Goal: Task Accomplishment & Management: Use online tool/utility

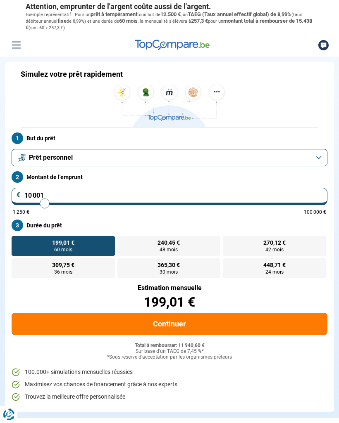
click at [319, 158] on button "Prêt personnel" at bounding box center [169, 157] width 315 height 17
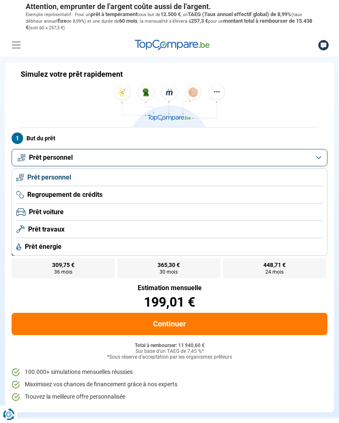
click at [120, 234] on li "Prêt travaux" at bounding box center [169, 229] width 306 height 17
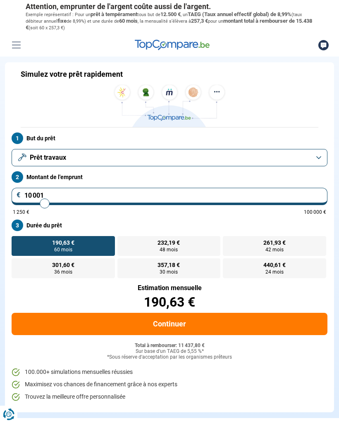
type input "11 500"
type input "11500"
type input "11 750"
type input "11750"
type input "12 000"
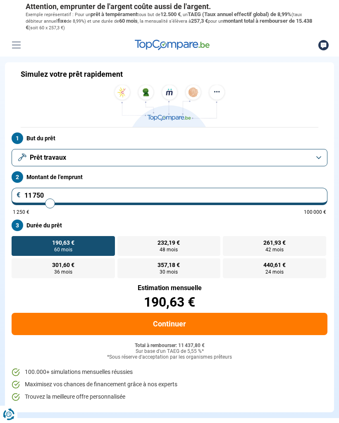
type input "12000"
type input "12 250"
type input "12250"
type input "12 500"
type input "12500"
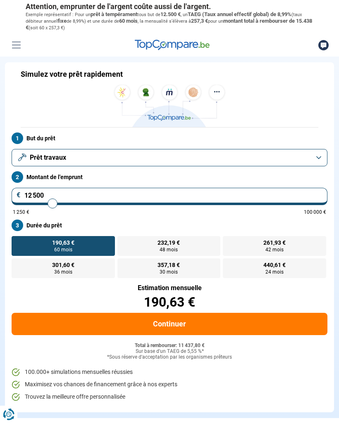
type input "12 750"
type input "12750"
type input "13 000"
type input "13000"
type input "13 250"
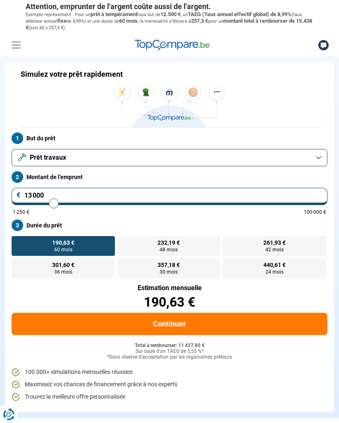
type input "13250"
type input "13 500"
type input "13500"
type input "13 750"
type input "13750"
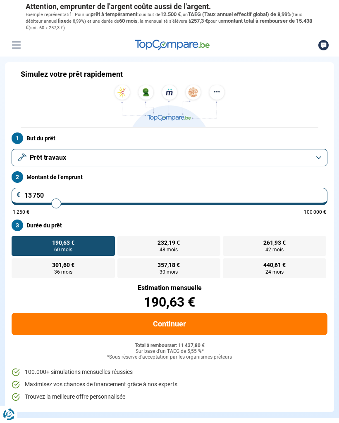
type input "14 000"
type input "14000"
type input "14 250"
type input "14250"
type input "14 500"
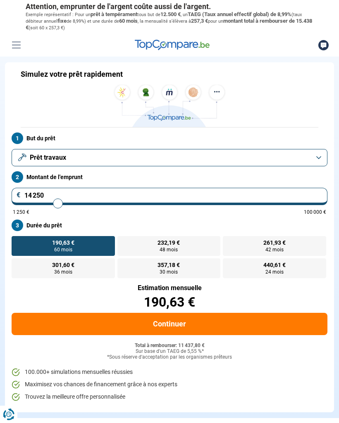
type input "14500"
type input "14 750"
type input "14750"
type input "15 000"
type input "15000"
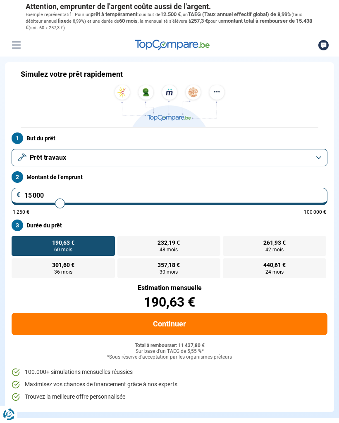
type input "15 250"
type input "15250"
type input "15 500"
type input "15500"
type input "15 750"
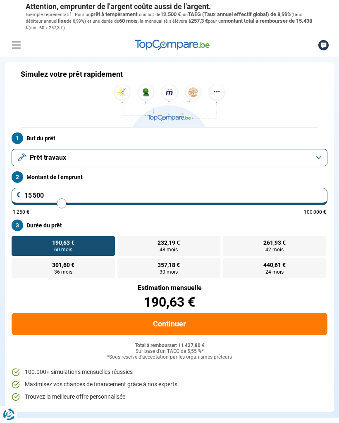
type input "15750"
type input "16 000"
type input "16000"
type input "16 250"
type input "16250"
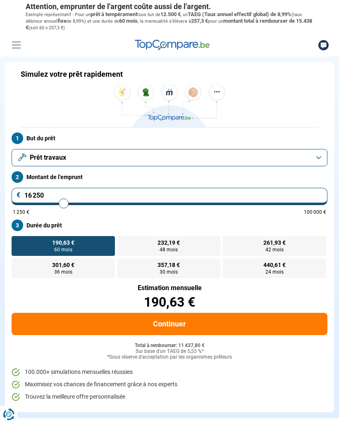
type input "16 500"
type input "16500"
type input "16 750"
type input "16750"
type input "17 000"
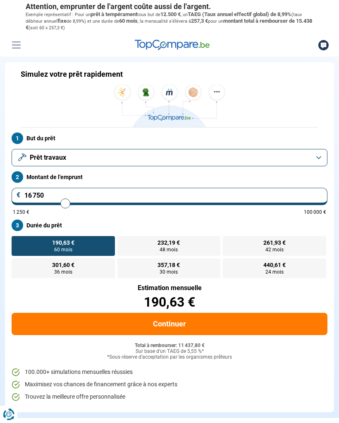
type input "17000"
type input "17 250"
type input "17250"
type input "17 500"
type input "17500"
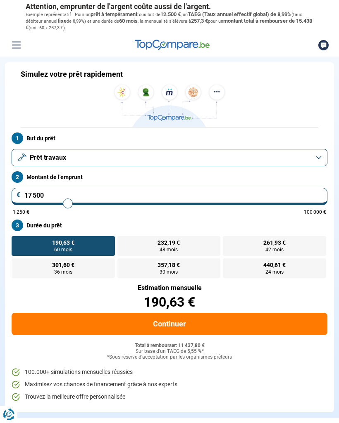
type input "17 750"
type input "17750"
type input "18 000"
type input "18000"
type input "18 250"
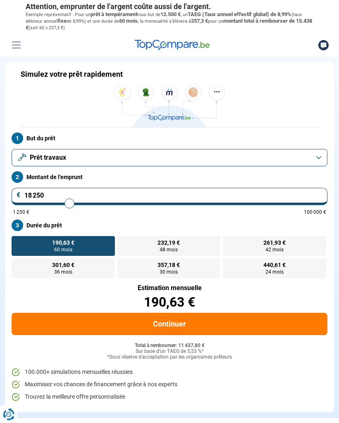
type input "18250"
type input "18 500"
type input "18500"
type input "18 750"
type input "18750"
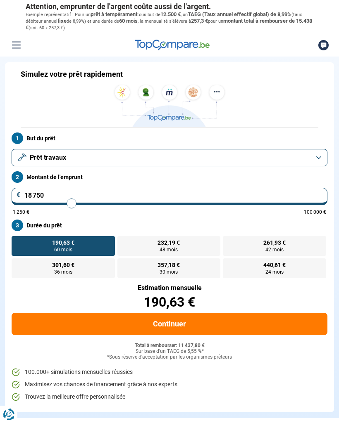
type input "19 000"
type input "19000"
type input "19 250"
type input "19250"
type input "19 500"
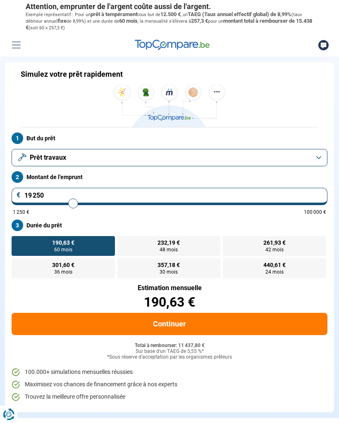
type input "19500"
type input "19 750"
type input "19750"
type input "20 000"
type input "20000"
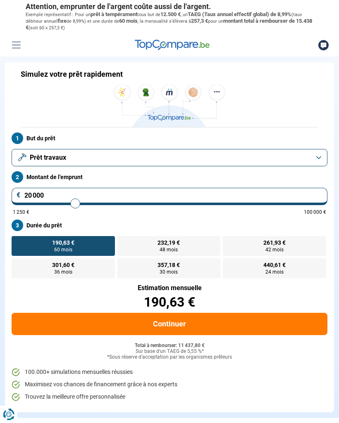
type input "20 250"
type input "20250"
type input "20 500"
type input "20500"
type input "20 250"
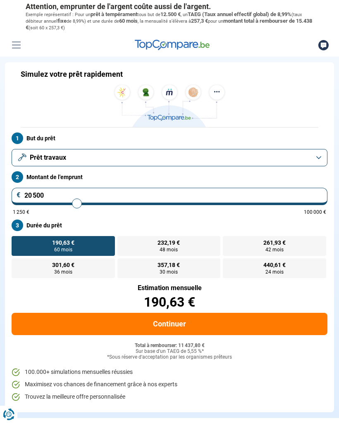
type input "20250"
type input "20 000"
type input "20000"
type input "19 750"
type input "19750"
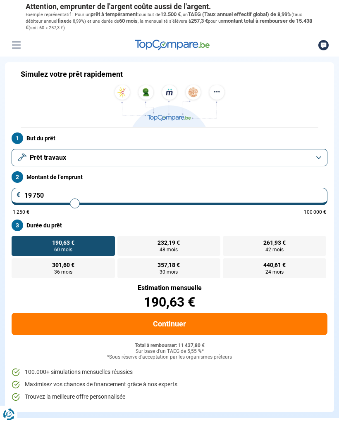
type input "20 000"
type input "20000"
type input "20 250"
type input "20250"
radio input "false"
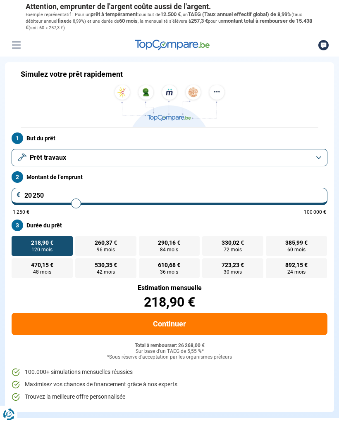
type input "19 750"
type input "19750"
type input "19 500"
type input "19500"
type input "19 250"
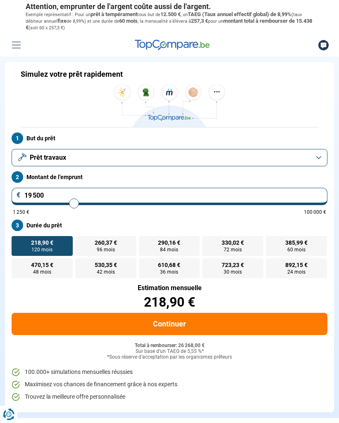
type input "19250"
type input "19 500"
type input "19500"
type input "19 750"
type input "19750"
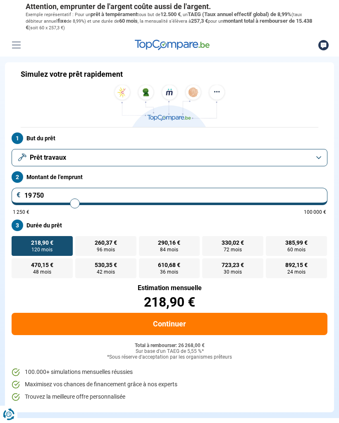
type input "20 000"
type input "20000"
radio input "true"
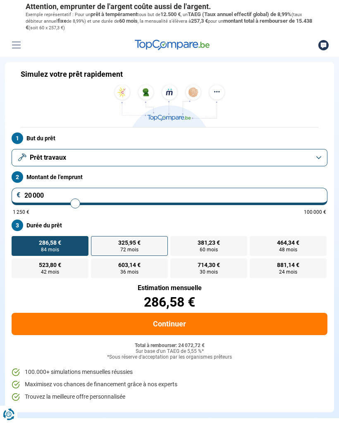
click at [140, 247] on label "325,95 € 72 mois" at bounding box center [129, 246] width 77 height 20
click at [96, 242] on input "325,95 € 72 mois" at bounding box center [93, 238] width 5 height 5
radio input "true"
